Goal: Register for event/course

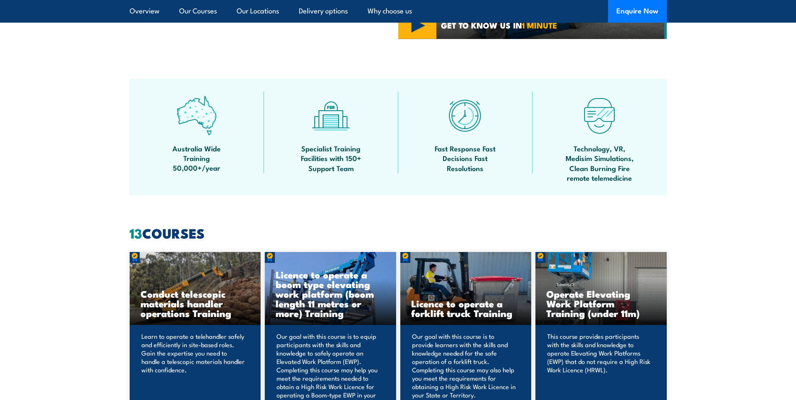
scroll to position [546, 0]
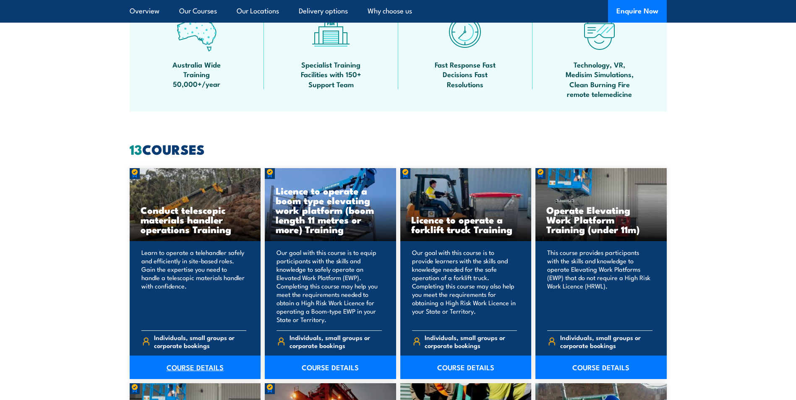
click at [194, 370] on link "COURSE DETAILS" at bounding box center [195, 368] width 131 height 24
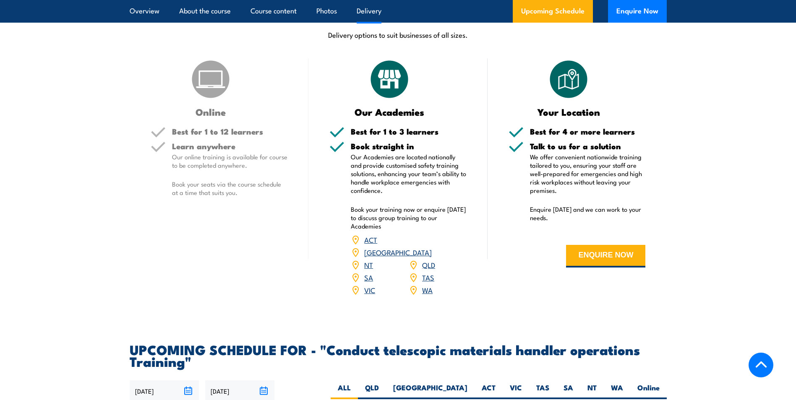
scroll to position [1133, 0]
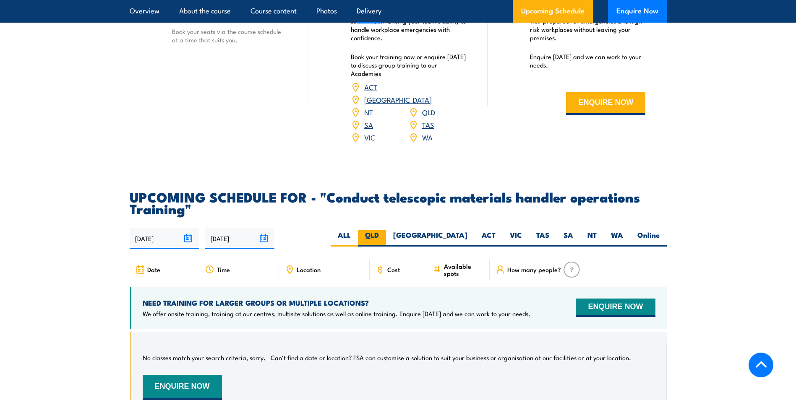
click at [386, 239] on label "QLD" at bounding box center [372, 238] width 28 height 16
click at [384, 236] on input "QLD" at bounding box center [381, 232] width 5 height 5
radio input "true"
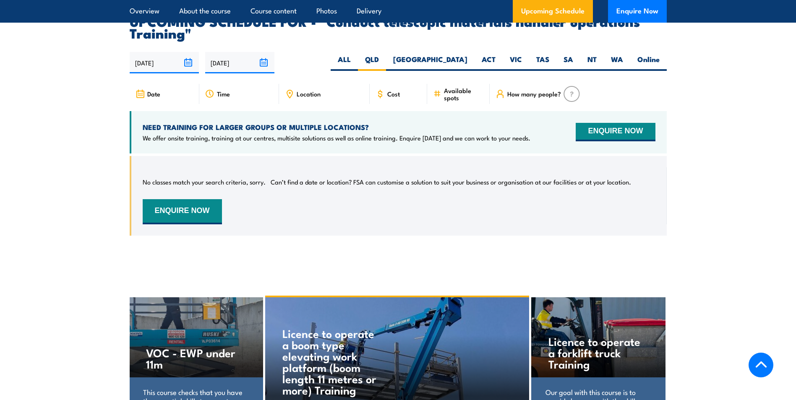
scroll to position [1289, 0]
